Goal: Find specific page/section: Find specific page/section

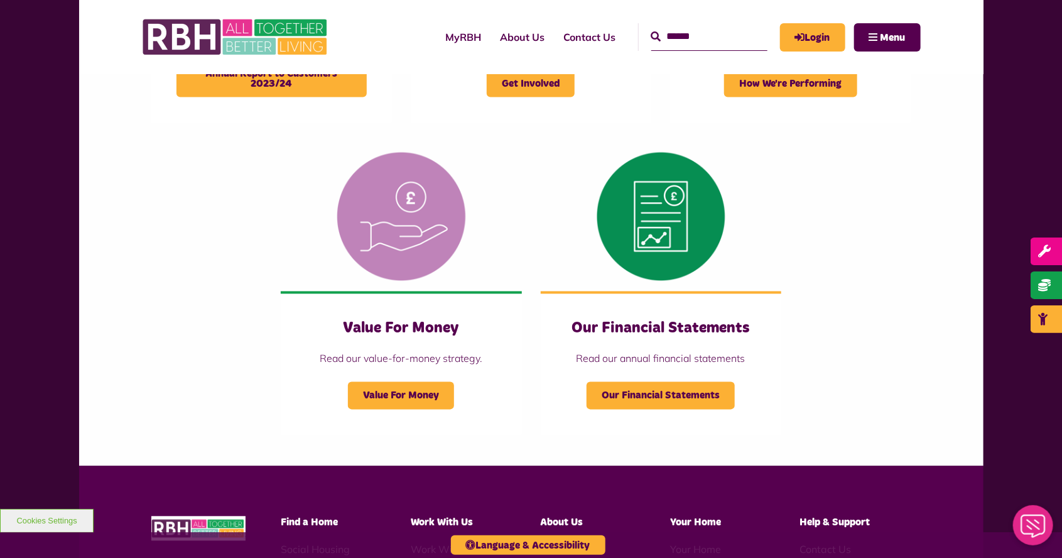
scroll to position [1349, 0]
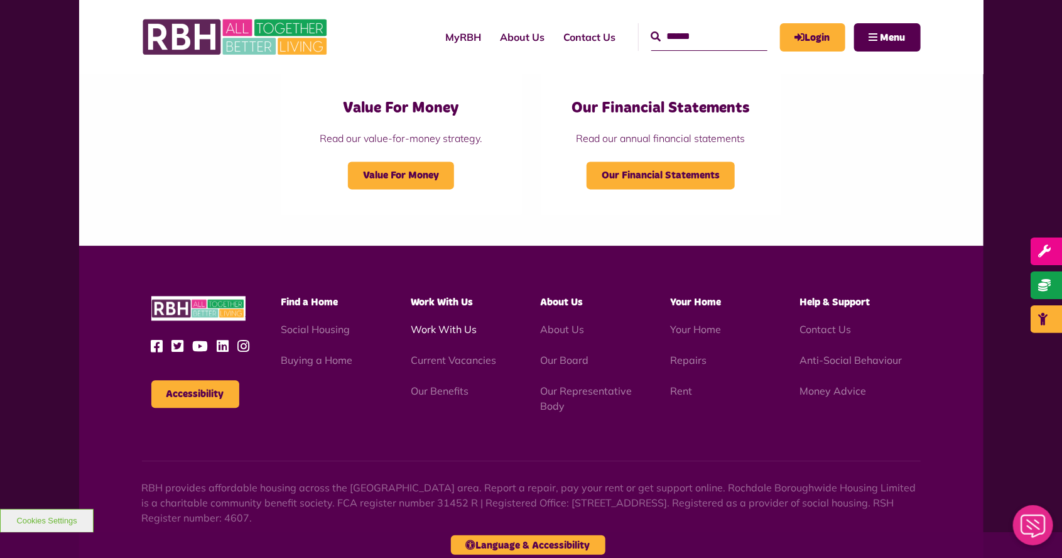
click at [438, 335] on link "Work With Us" at bounding box center [444, 329] width 66 height 13
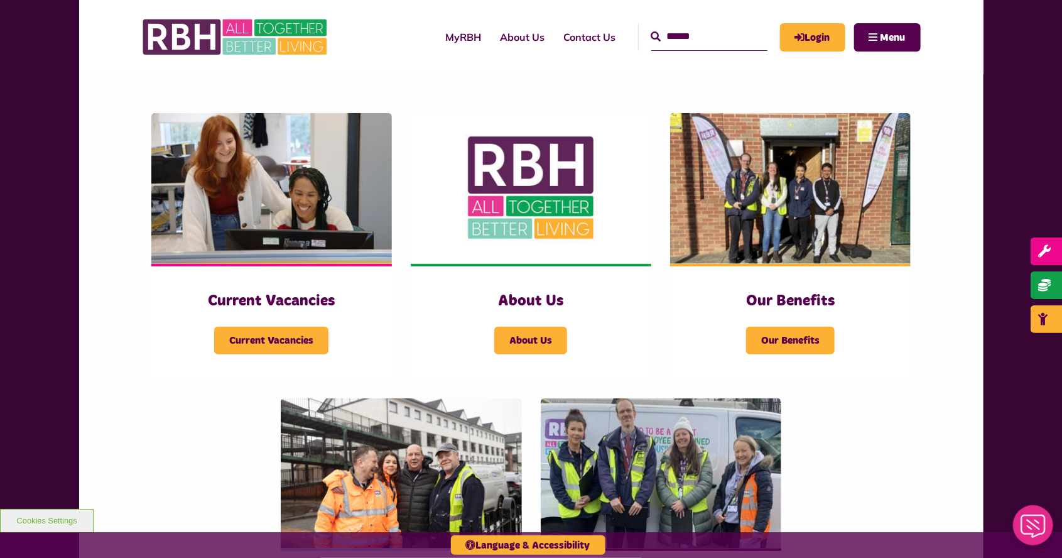
scroll to position [229, 0]
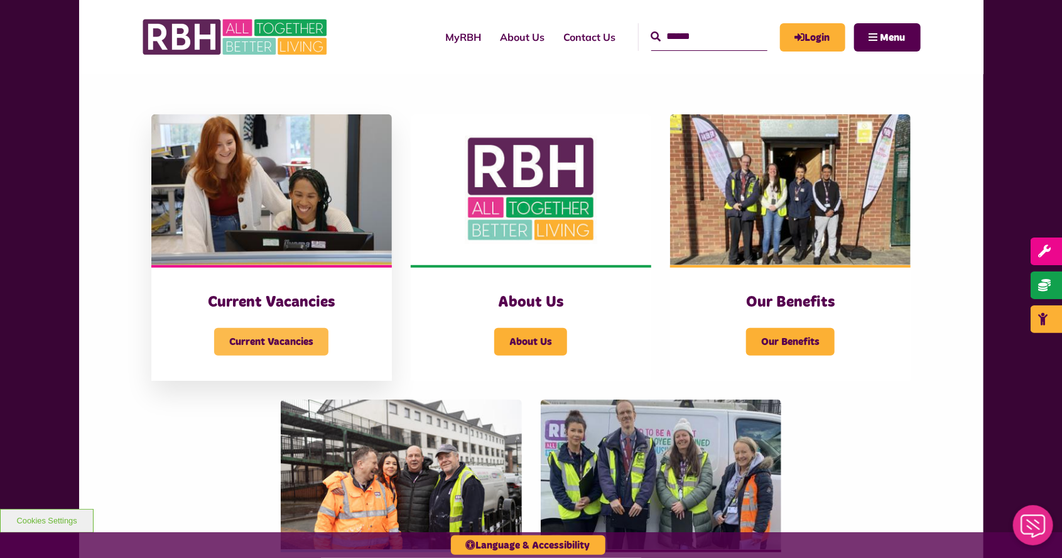
click at [226, 332] on span "Current Vacancies" at bounding box center [271, 342] width 114 height 28
